Goal: Ask a question

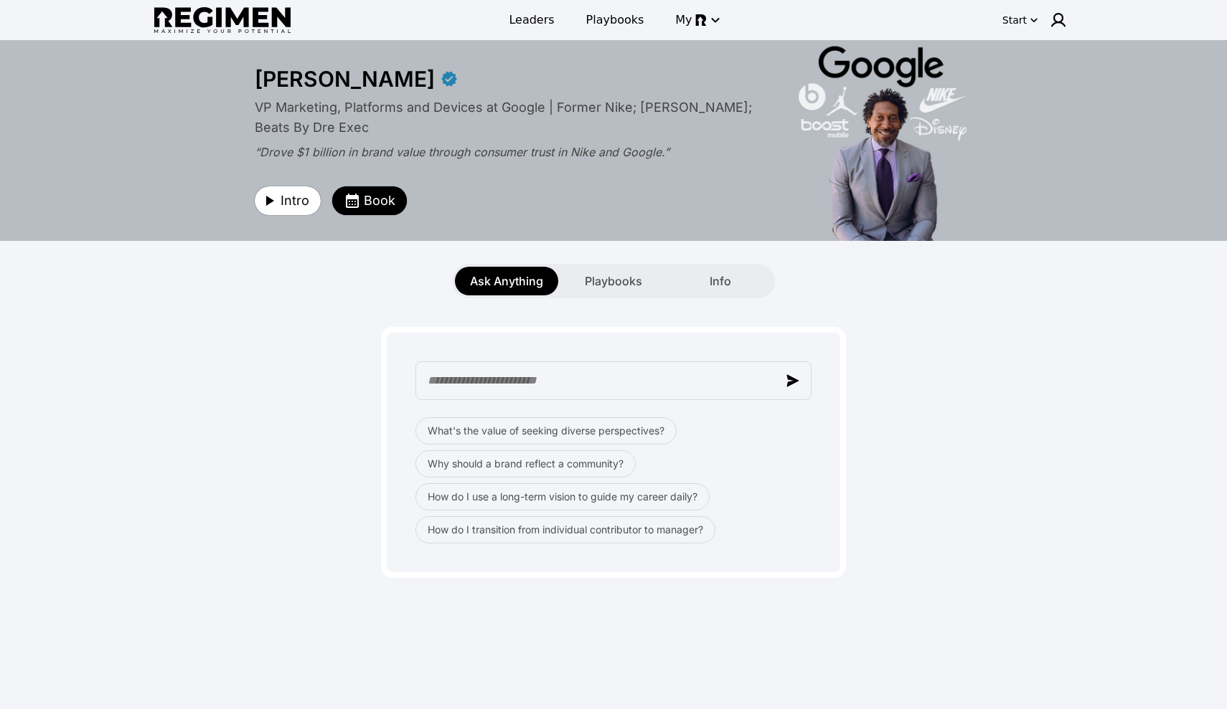
click at [345, 318] on div "What's the value of seeking diverse perspectives? Why should a brand reflect a …" at bounding box center [613, 438] width 901 height 280
click at [685, 284] on div "Info" at bounding box center [720, 281] width 103 height 29
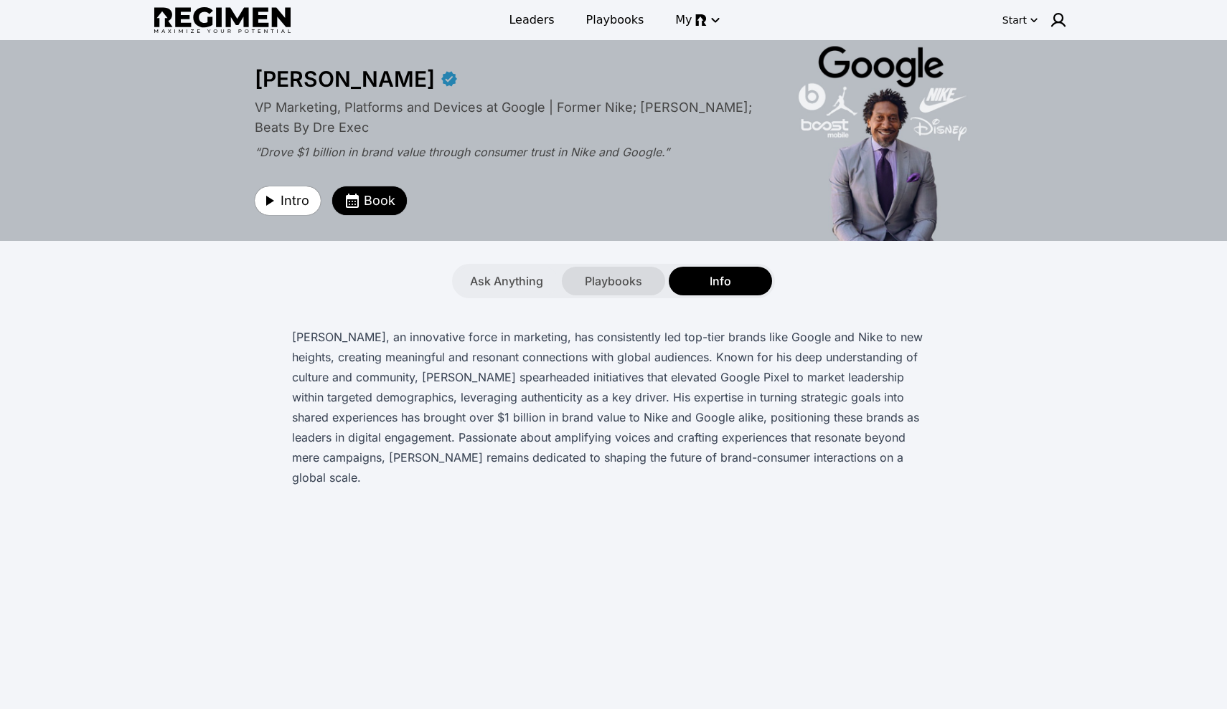
click at [624, 279] on span "Playbooks" at bounding box center [613, 281] width 57 height 17
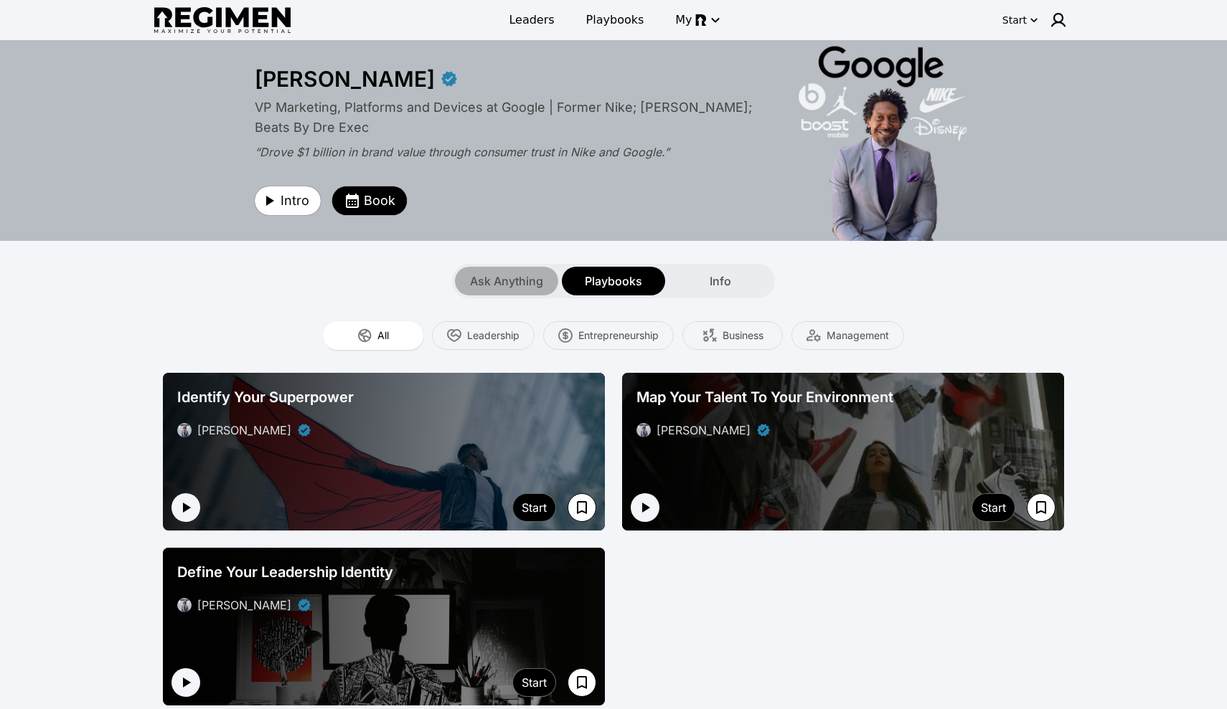
click at [532, 282] on span "Ask Anything" at bounding box center [506, 281] width 73 height 17
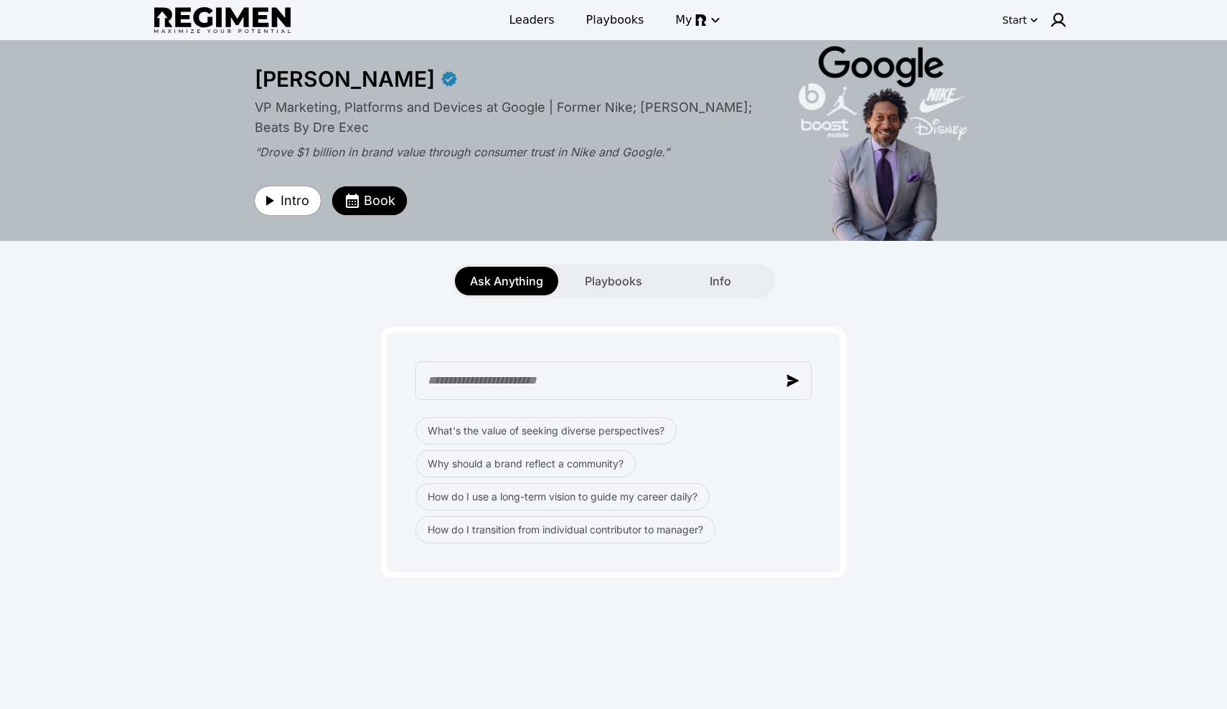
click at [316, 438] on div "What's the value of seeking diverse perspectives? Why should a brand reflect a …" at bounding box center [613, 438] width 901 height 280
click at [447, 471] on button "Why should a brand reflect a community?" at bounding box center [525, 463] width 220 height 27
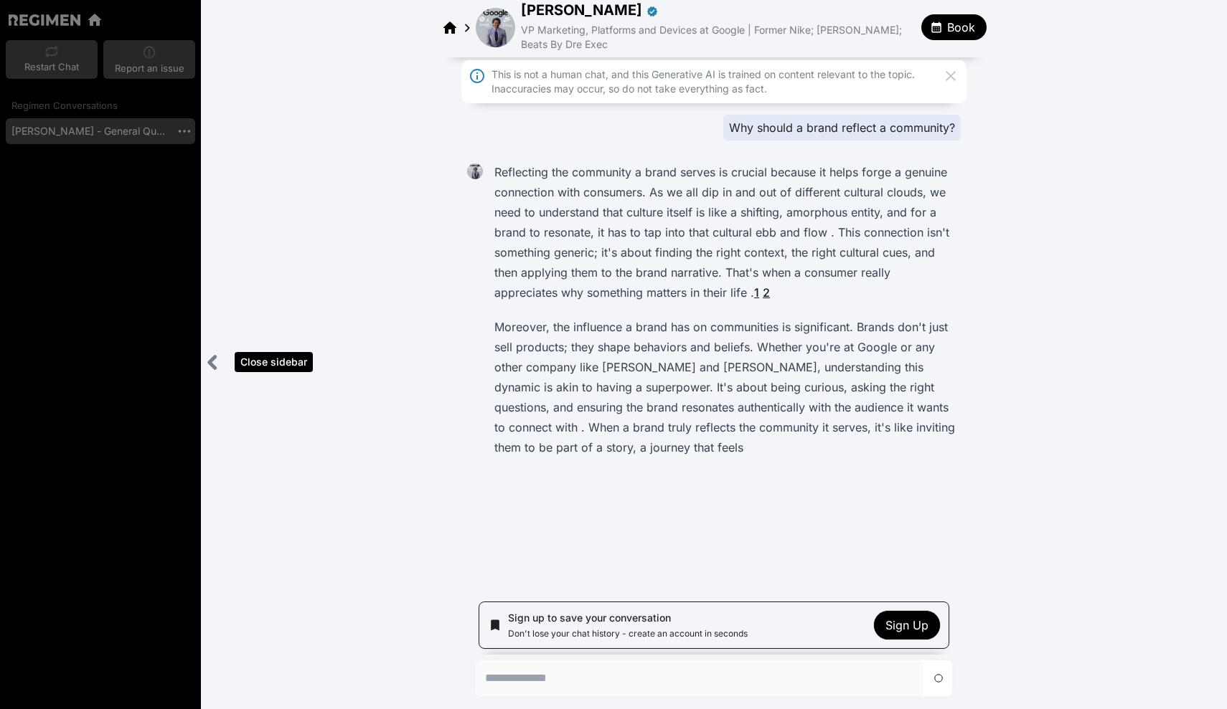
click at [209, 367] on icon "Close sidebar" at bounding box center [213, 363] width 18 height 18
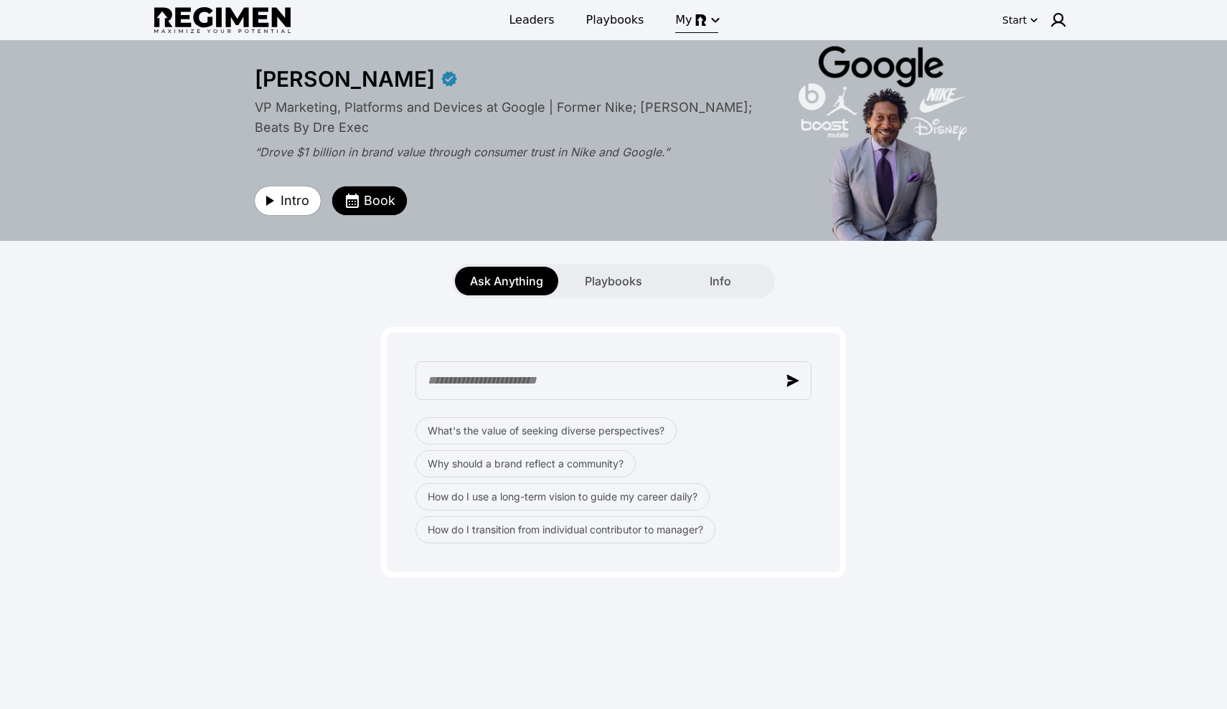
click at [707, 23] on icon "button" at bounding box center [715, 19] width 17 height 17
click at [703, 23] on div at bounding box center [613, 354] width 1227 height 709
click at [679, 23] on span "My" at bounding box center [683, 19] width 16 height 17
click at [679, 53] on span "Messages" at bounding box center [726, 48] width 111 height 17
